Goal: Task Accomplishment & Management: Use online tool/utility

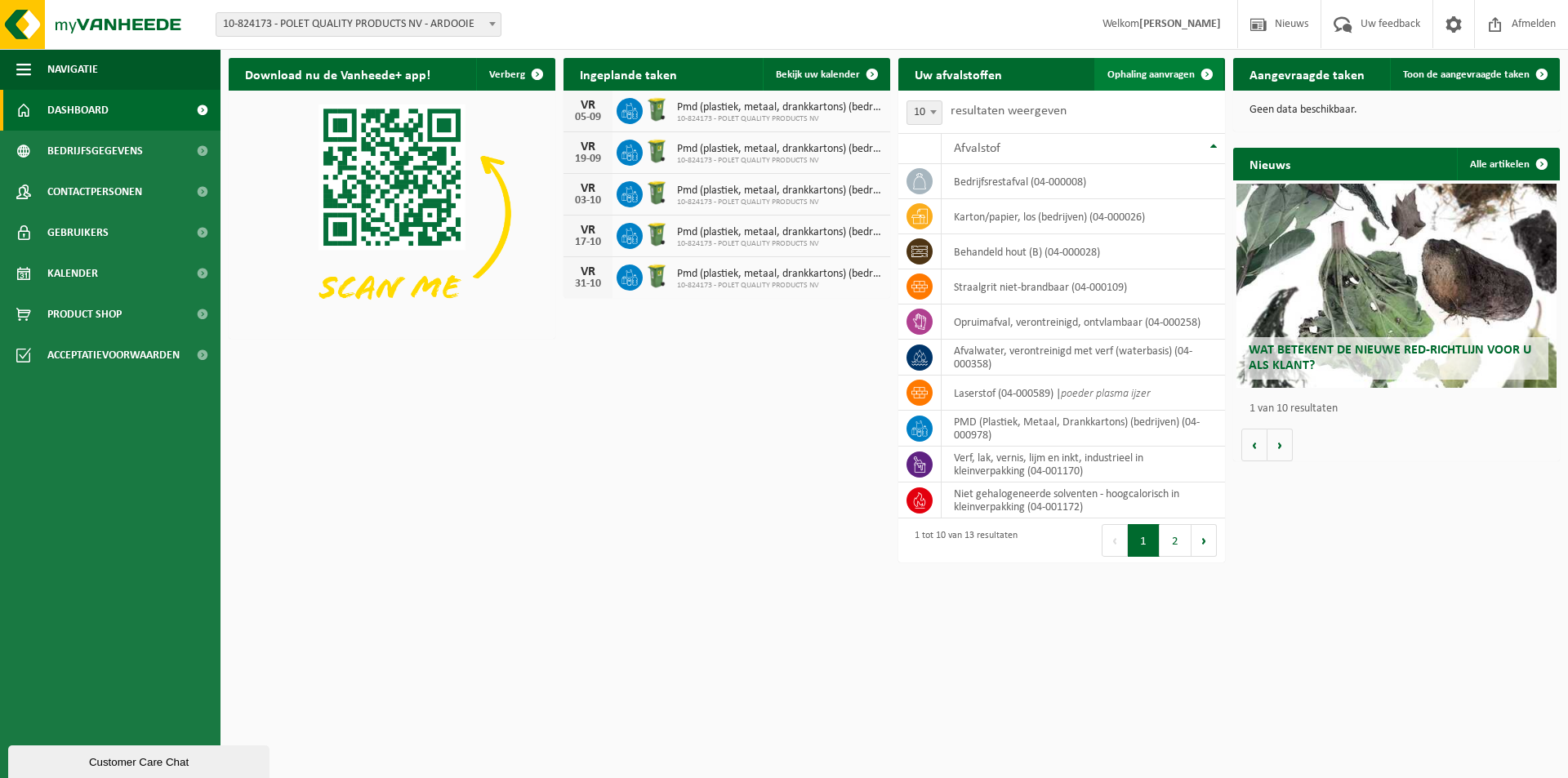
click at [1152, 72] on span "Ophaling aanvragen" at bounding box center [1152, 75] width 88 height 11
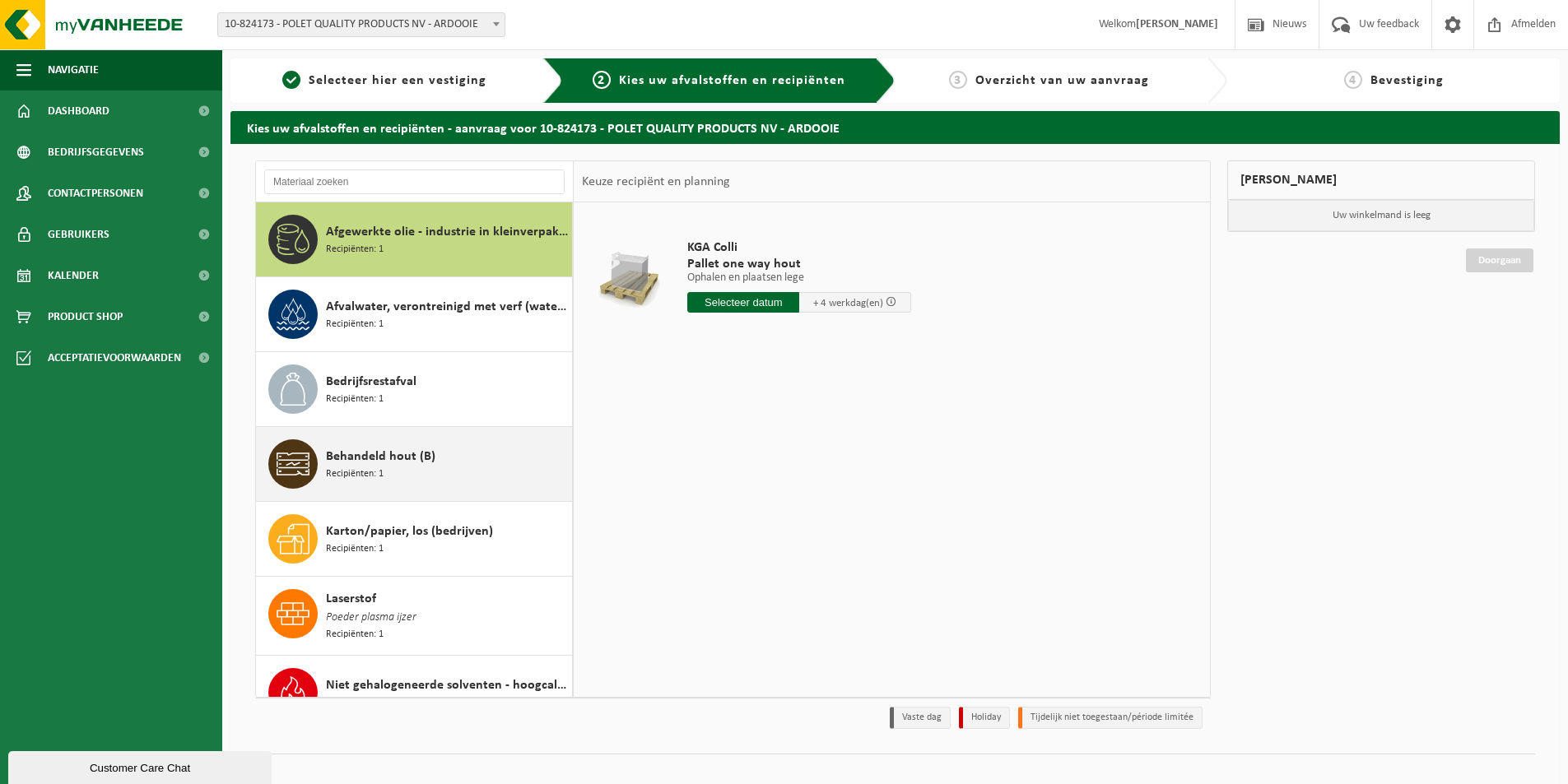
click at [379, 470] on span "Recipiënten: 1" at bounding box center [355, 474] width 58 height 15
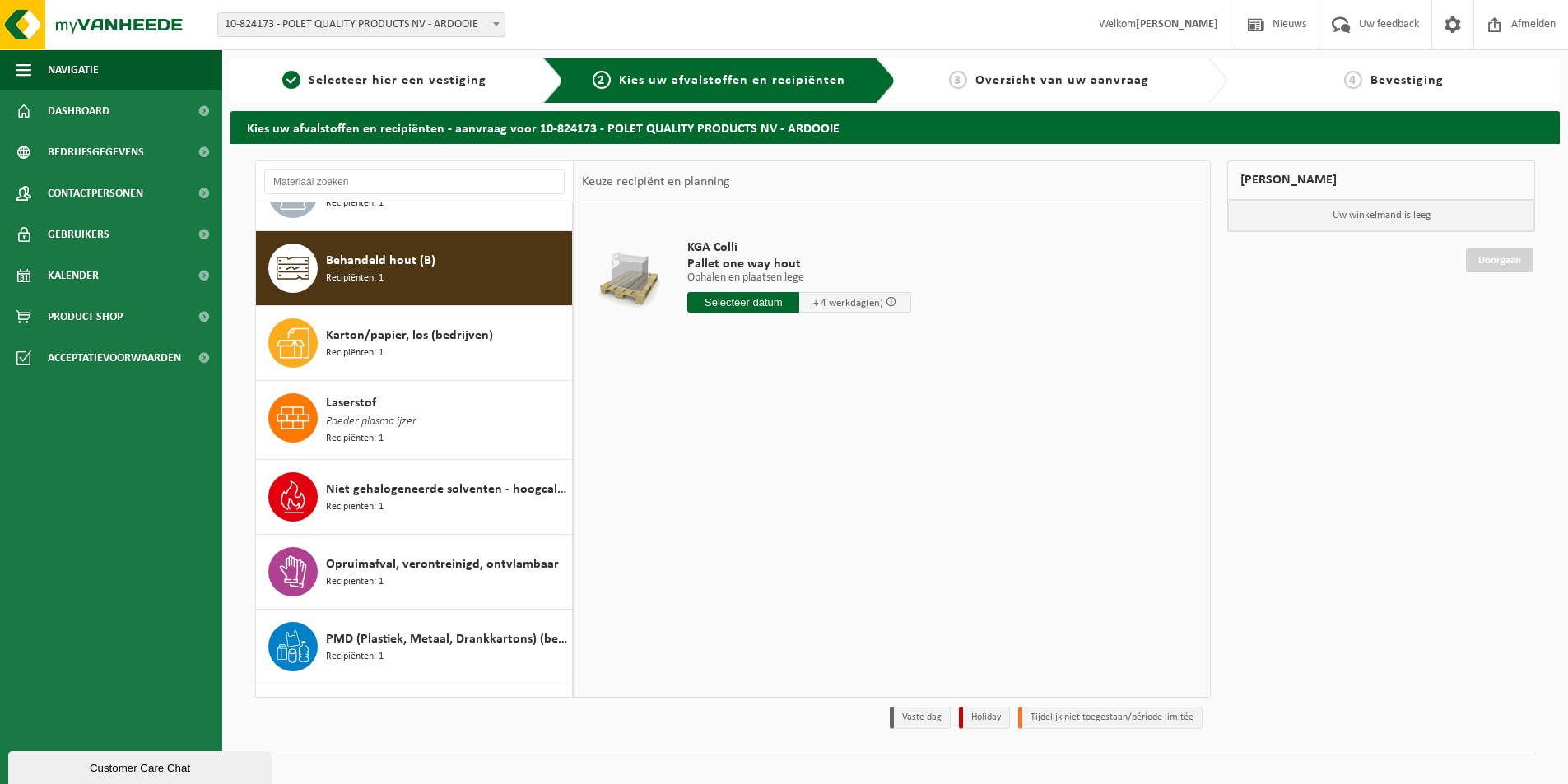
scroll to position [225, 0]
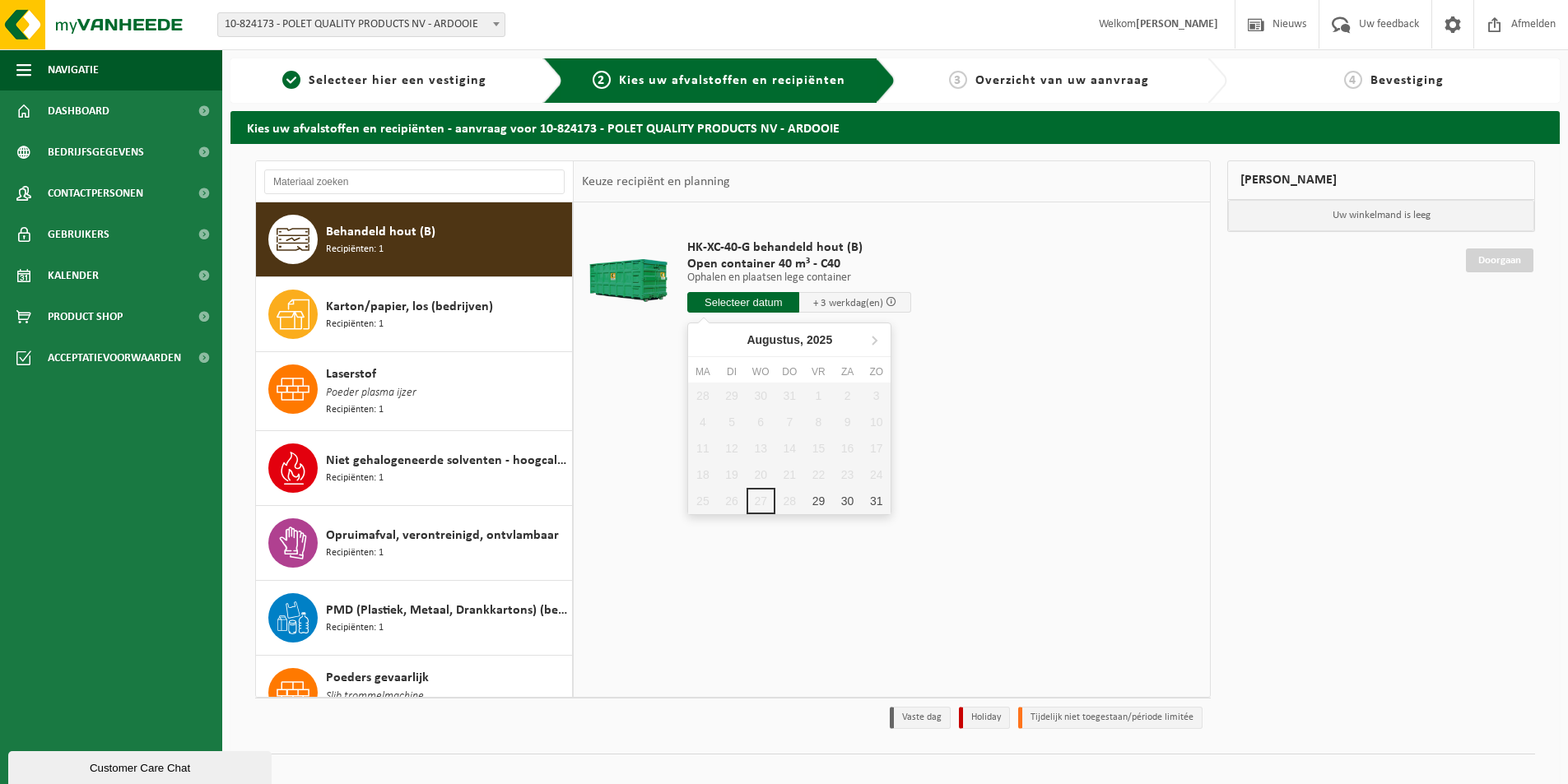
click at [751, 305] on input "text" at bounding box center [744, 302] width 112 height 21
click at [826, 502] on div "29" at bounding box center [819, 501] width 29 height 26
type input "Van 2025-08-29"
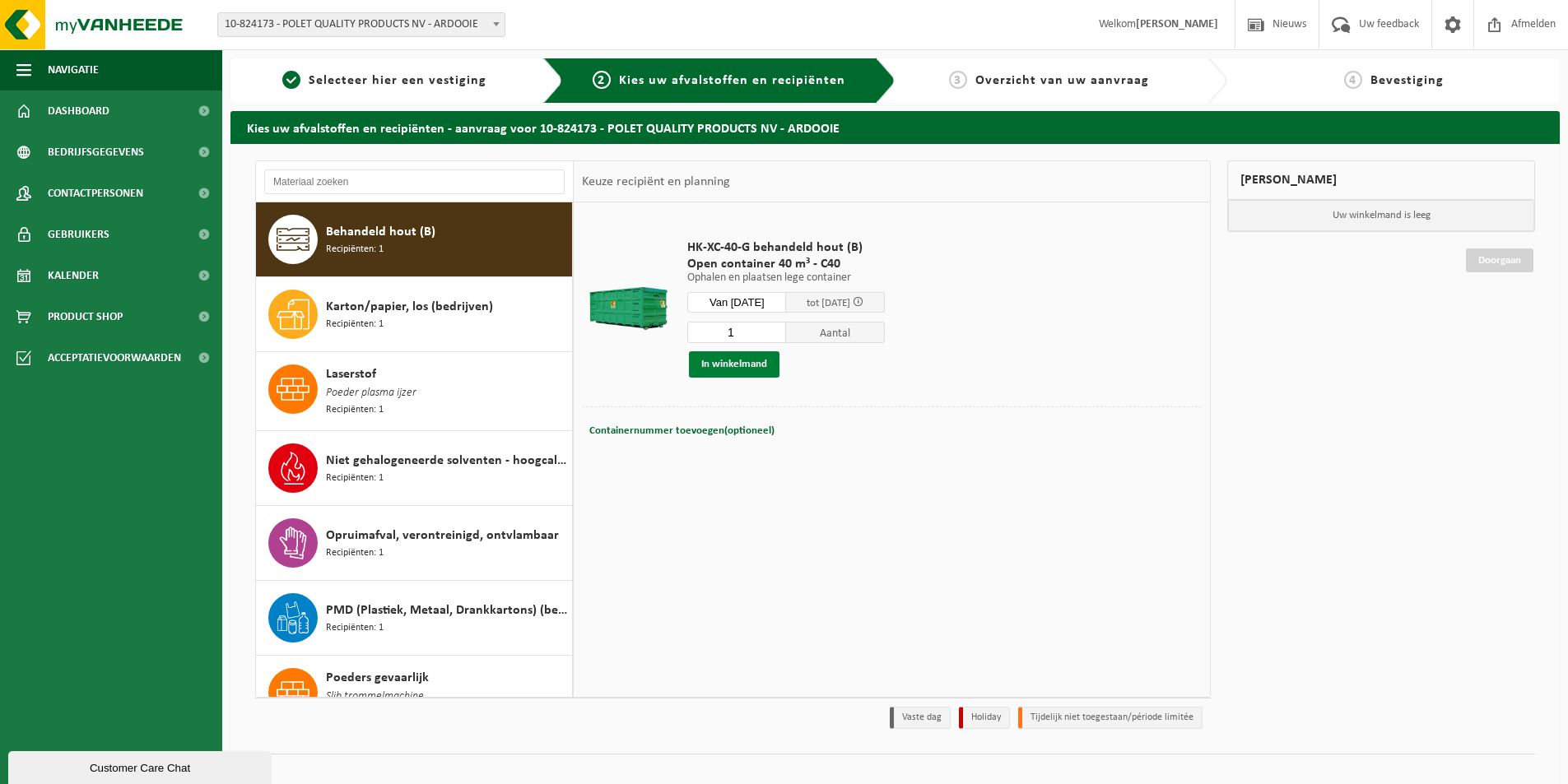
click at [724, 364] on button "In winkelmand" at bounding box center [734, 364] width 90 height 26
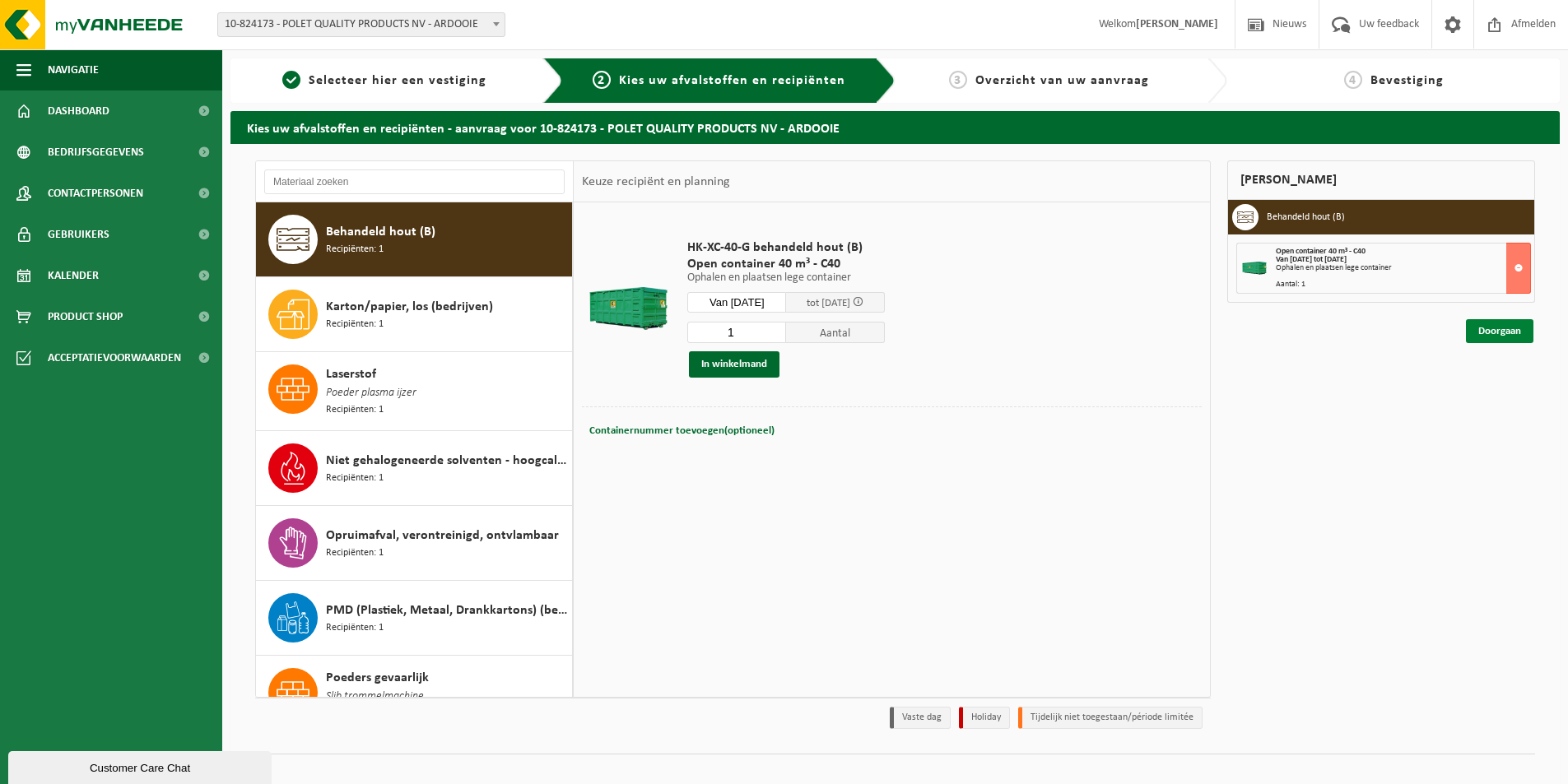
click at [1502, 342] on link "Doorgaan" at bounding box center [1499, 331] width 68 height 23
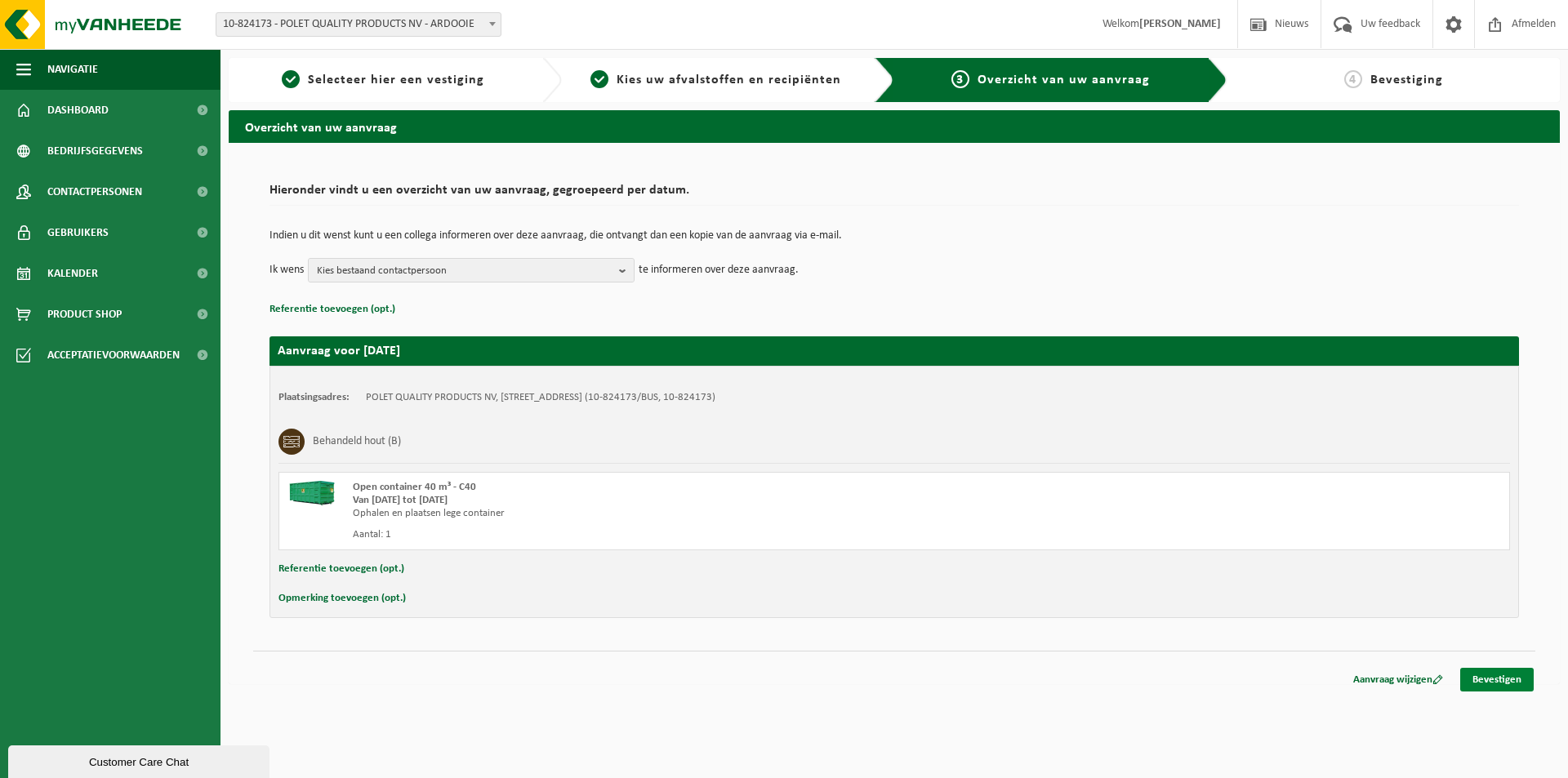
click at [1504, 682] on link "Bevestigen" at bounding box center [1497, 680] width 73 height 23
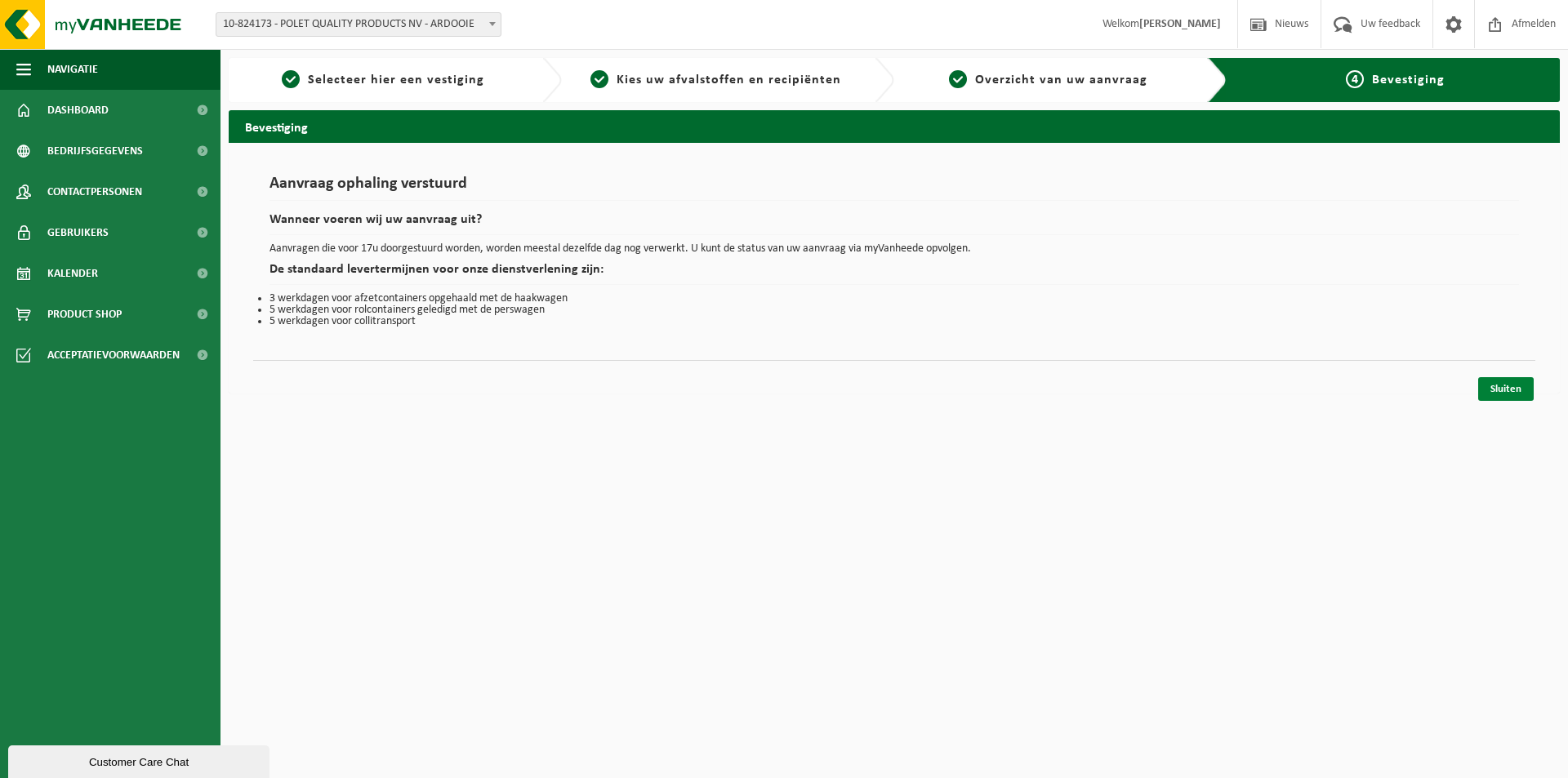
click at [1512, 396] on link "Sluiten" at bounding box center [1506, 389] width 56 height 23
